Goal: Information Seeking & Learning: Learn about a topic

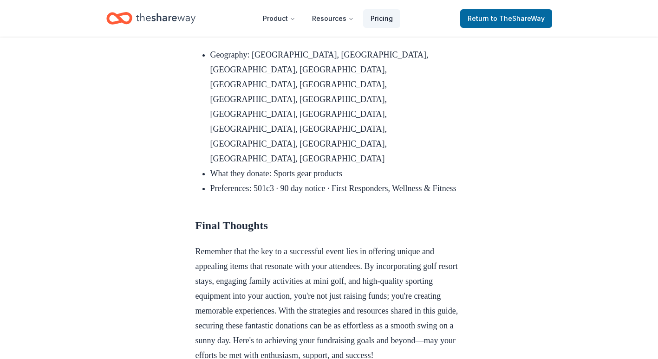
scroll to position [4086, 0]
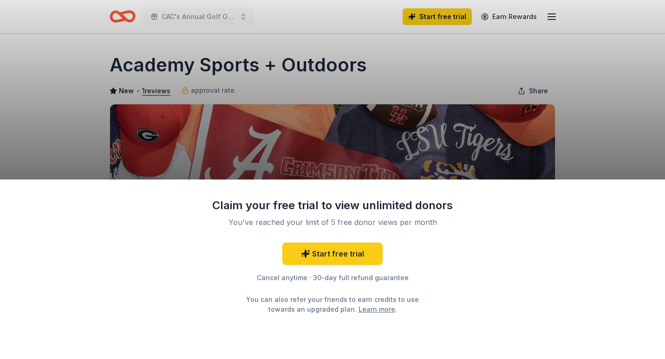
click at [658, 124] on html "CAC's Annual Golf Outing Start free trial Earn Rewards Deadline passed Share Ac…" at bounding box center [332, 179] width 665 height 359
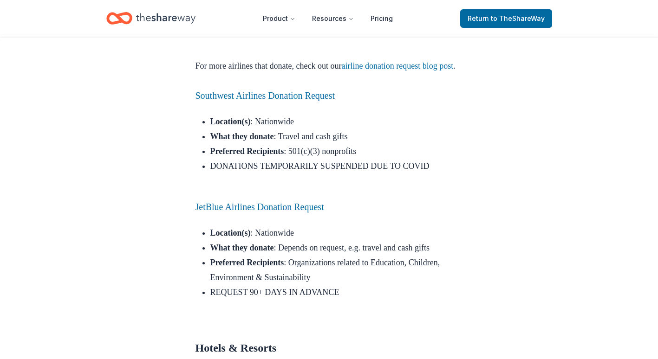
scroll to position [929, 0]
